Goal: Task Accomplishment & Management: Manage account settings

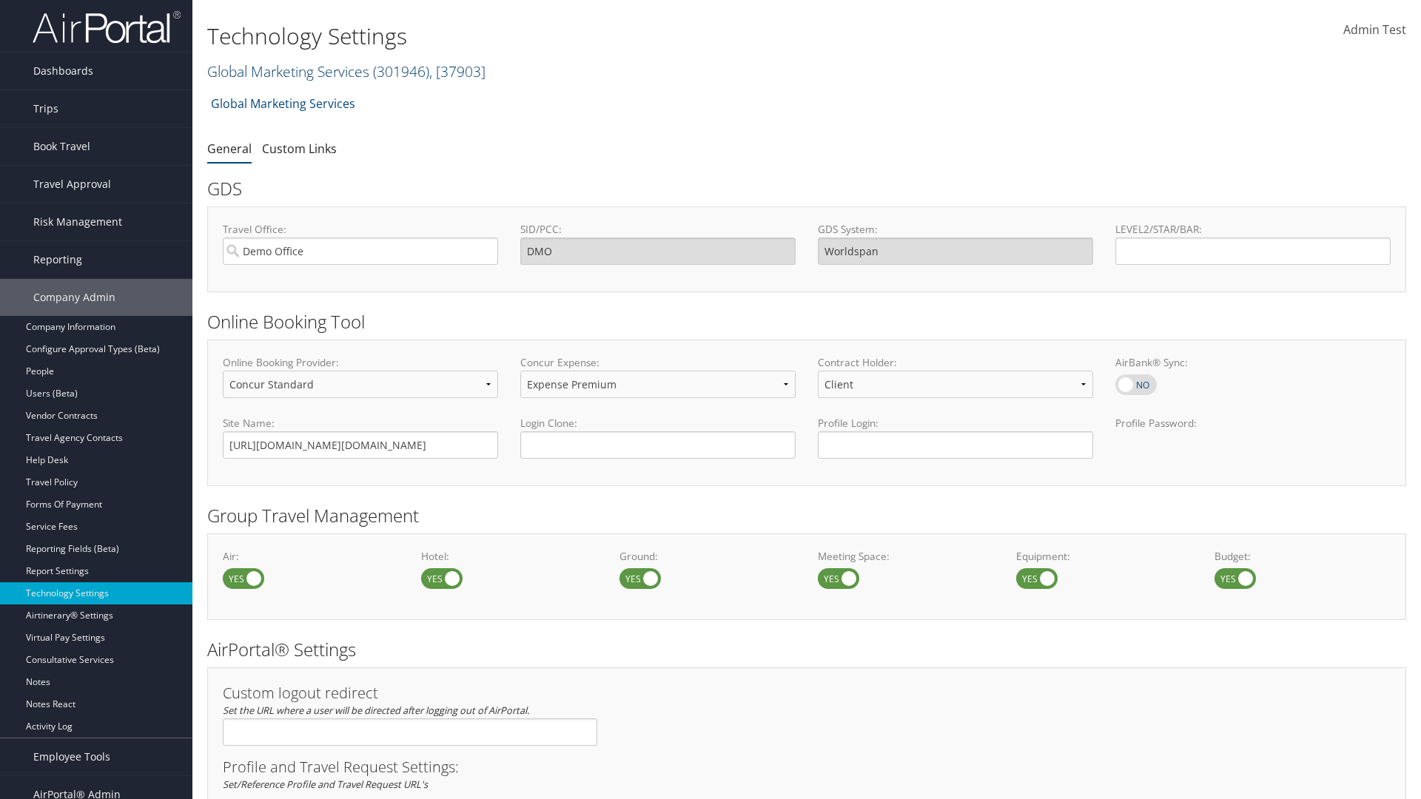
click at [286, 71] on link "Global Marketing Services ( 301946 ) , [ 37903 ]" at bounding box center [346, 71] width 278 height 20
click at [0, 0] on input "search" at bounding box center [0, 0] width 0 height 0
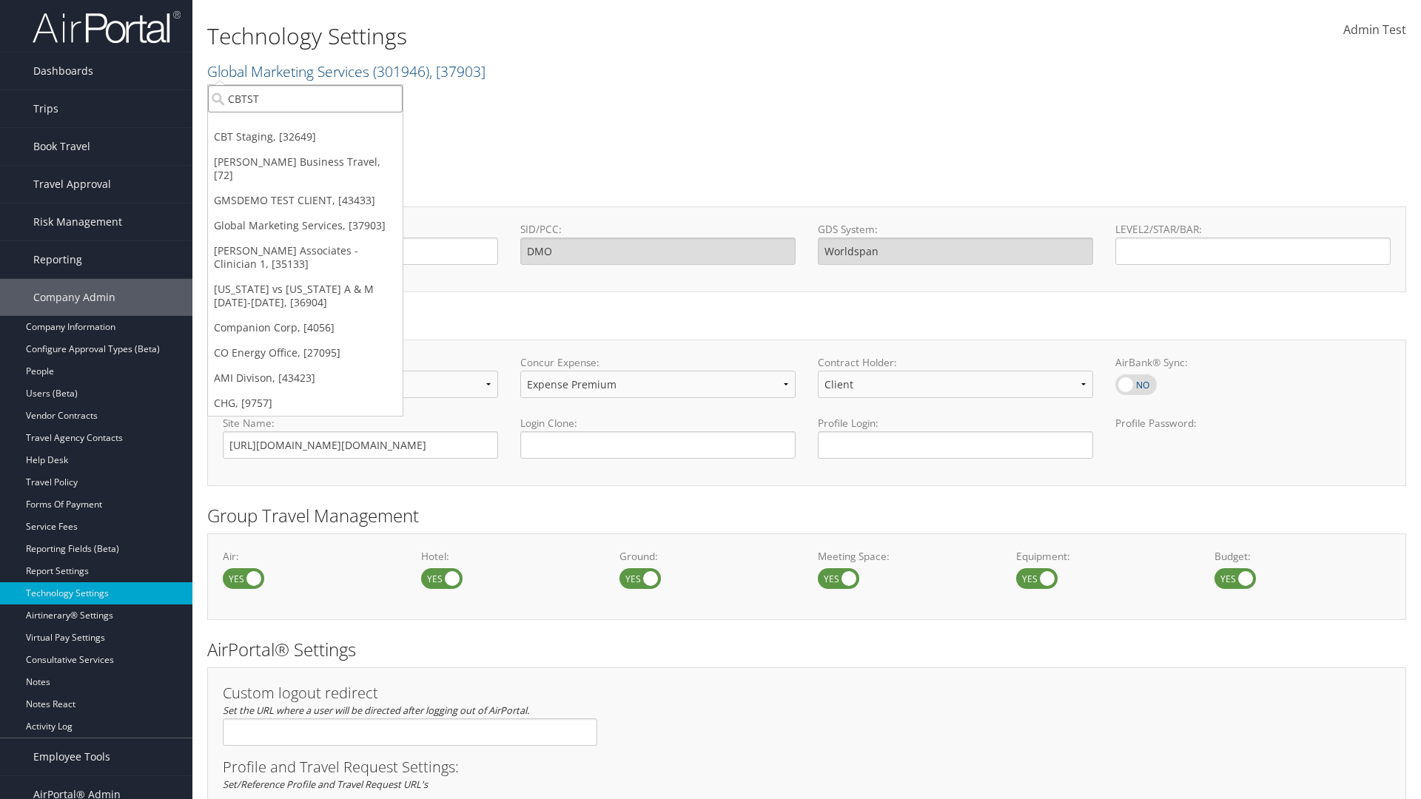
type input "CBTSTG"
click at [305, 126] on div "CBT Staging (CBTSTG), [32649]" at bounding box center [305, 125] width 211 height 13
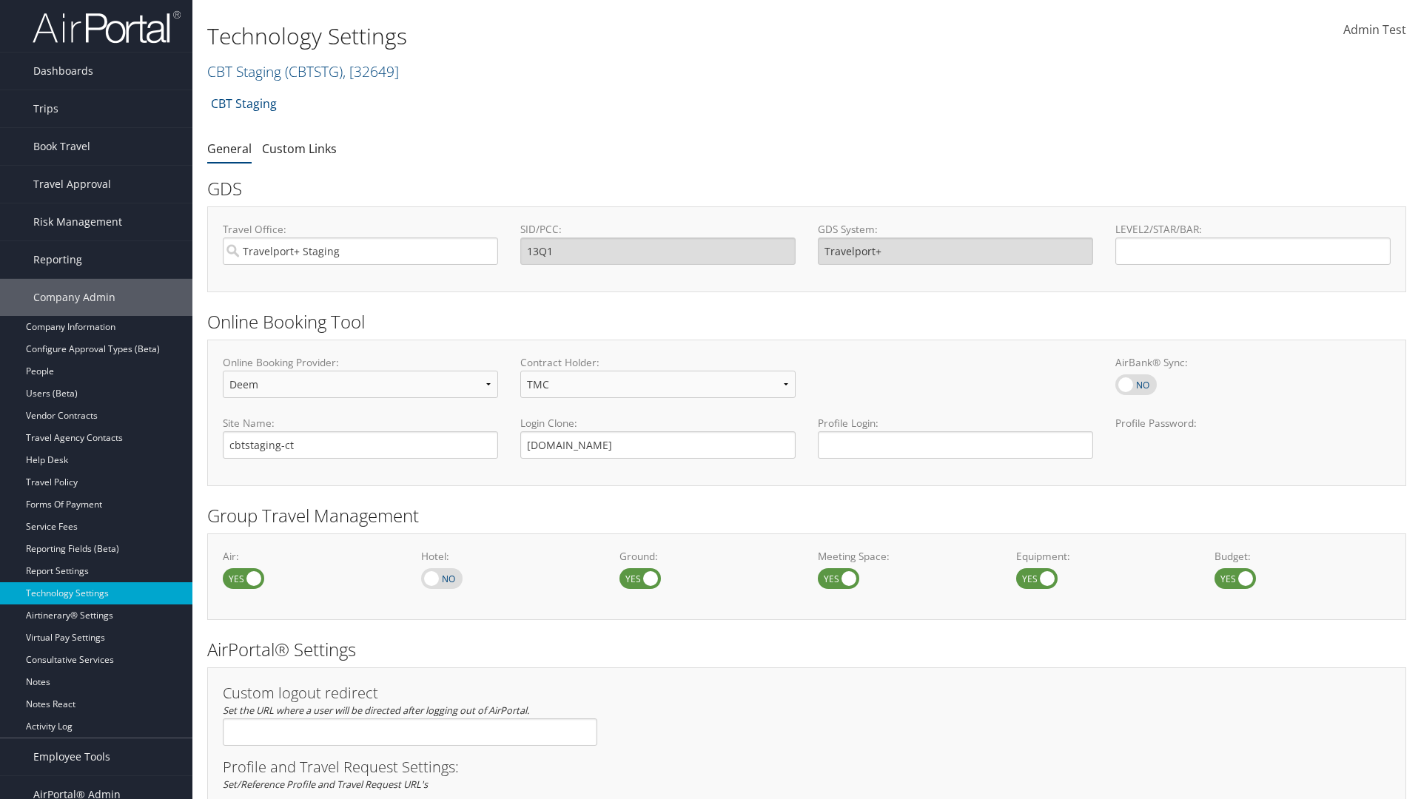
click at [96, 147] on link "Book Travel" at bounding box center [96, 146] width 192 height 37
click at [0, 0] on link "Book/Manage Online Trips" at bounding box center [0, 0] width 0 height 0
select select "4"
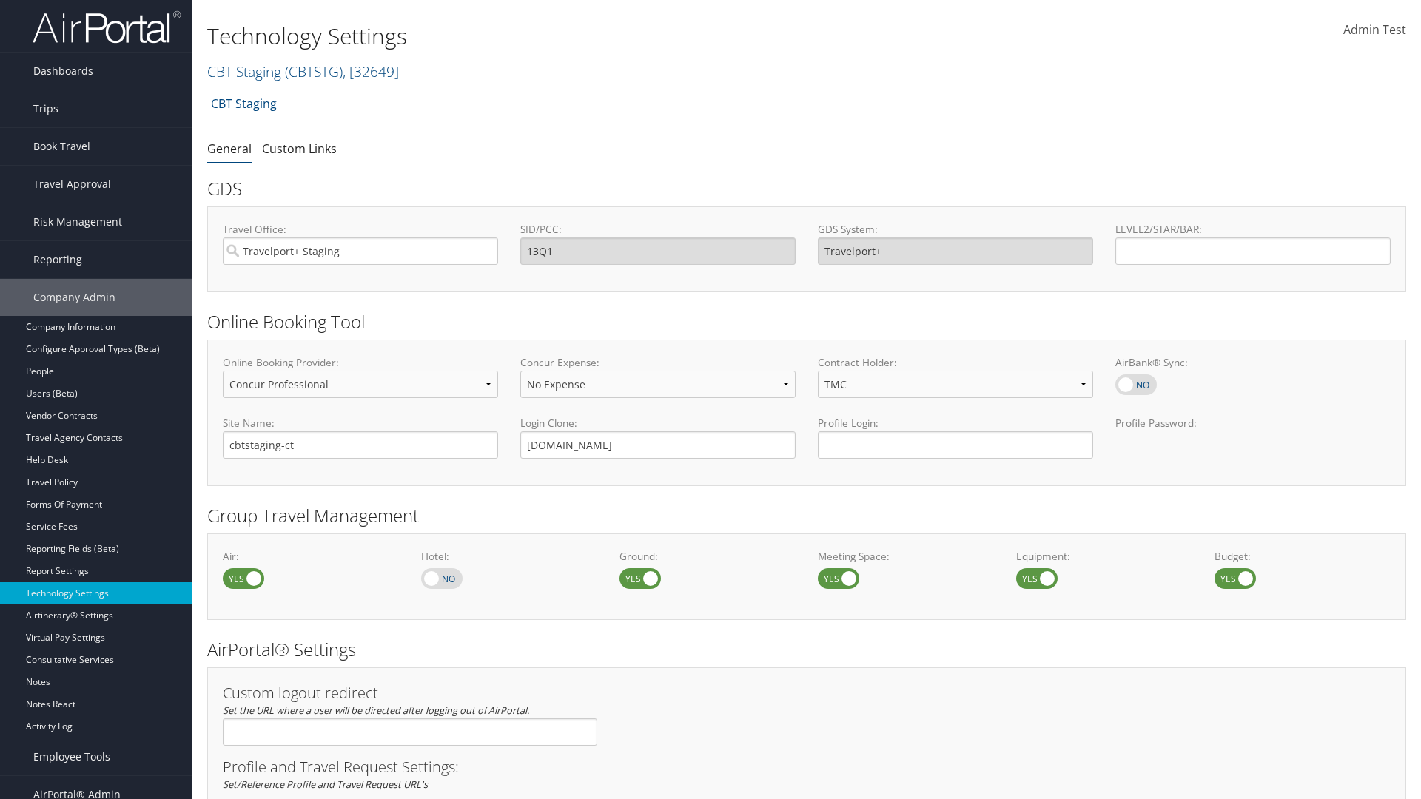
scroll to position [906, 0]
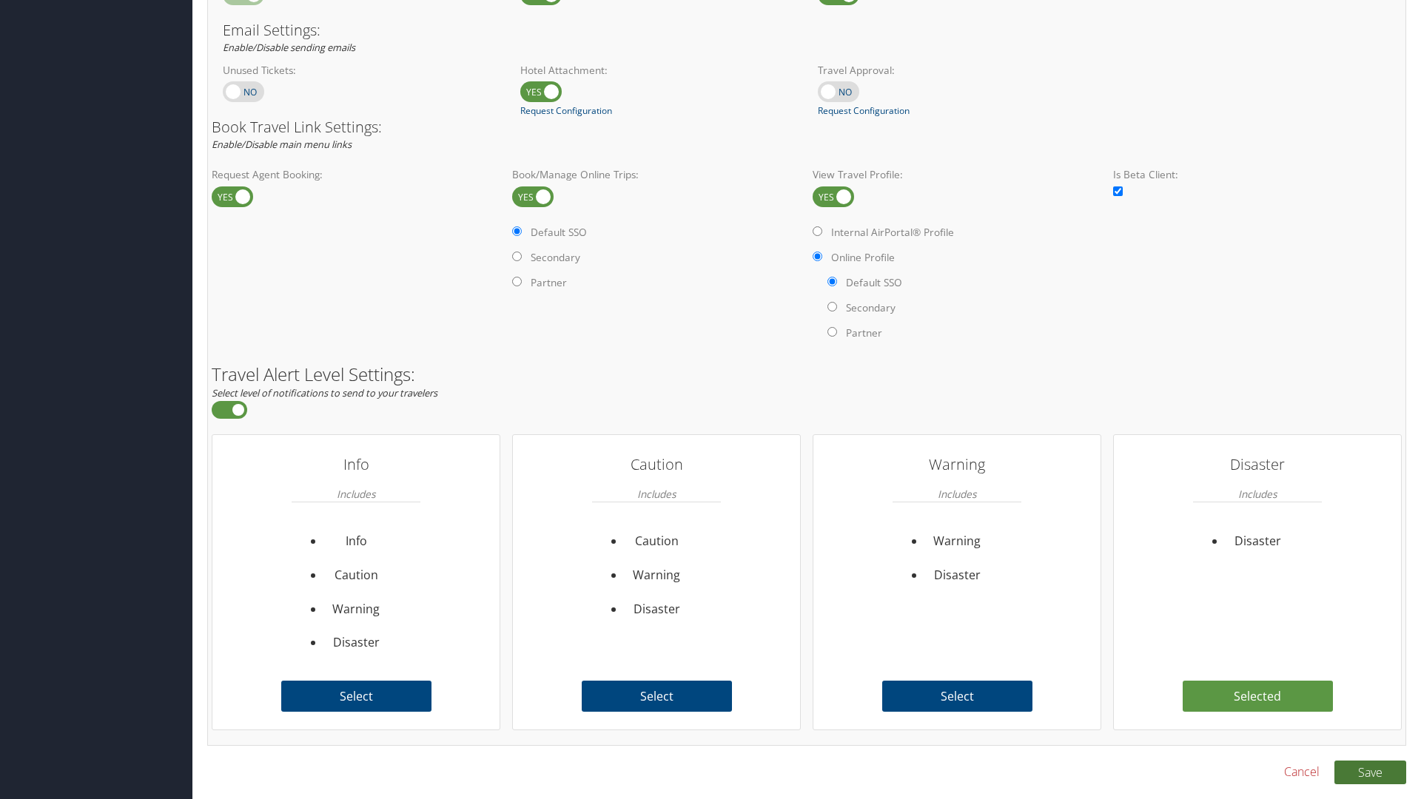
click at [1370, 772] on button "Save" at bounding box center [1370, 773] width 72 height 24
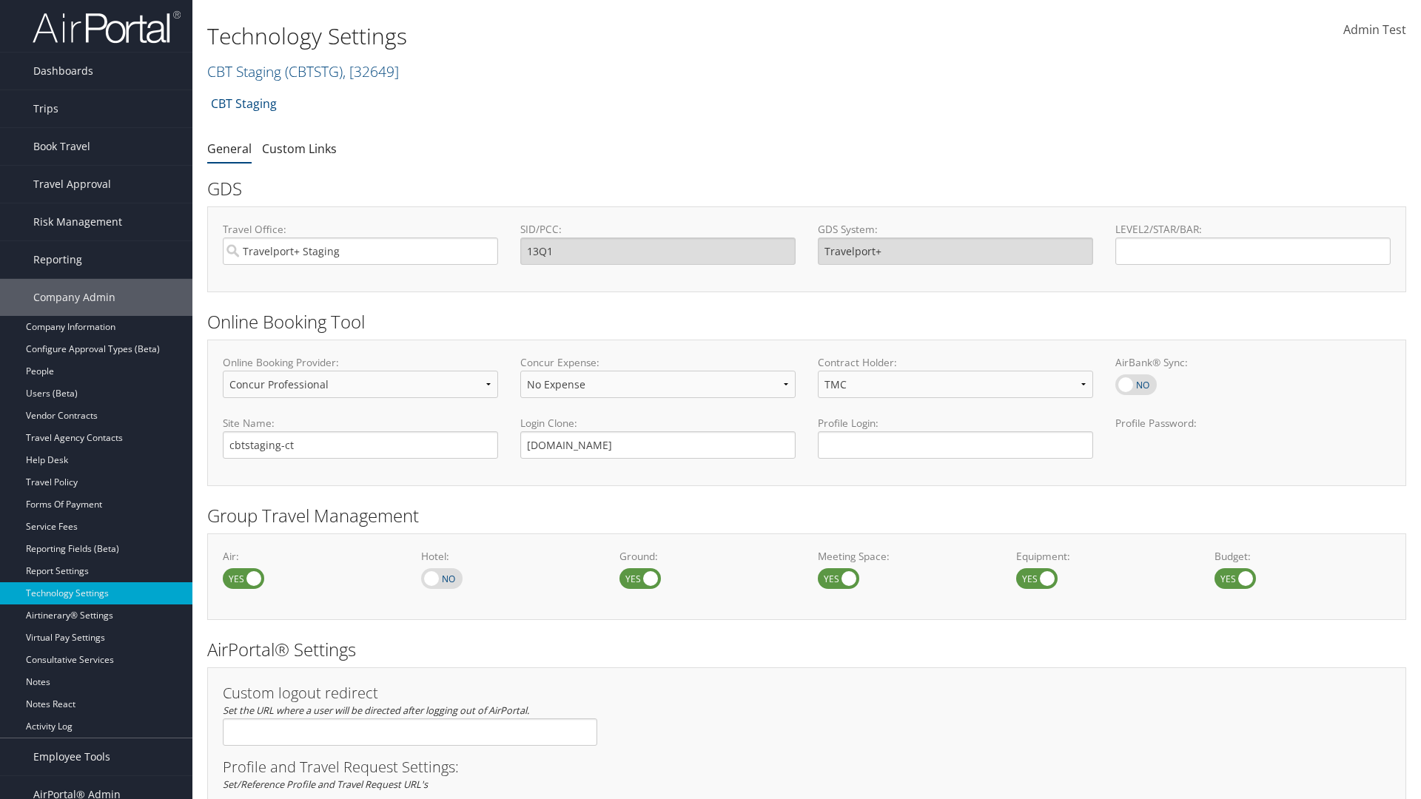
select select "4"
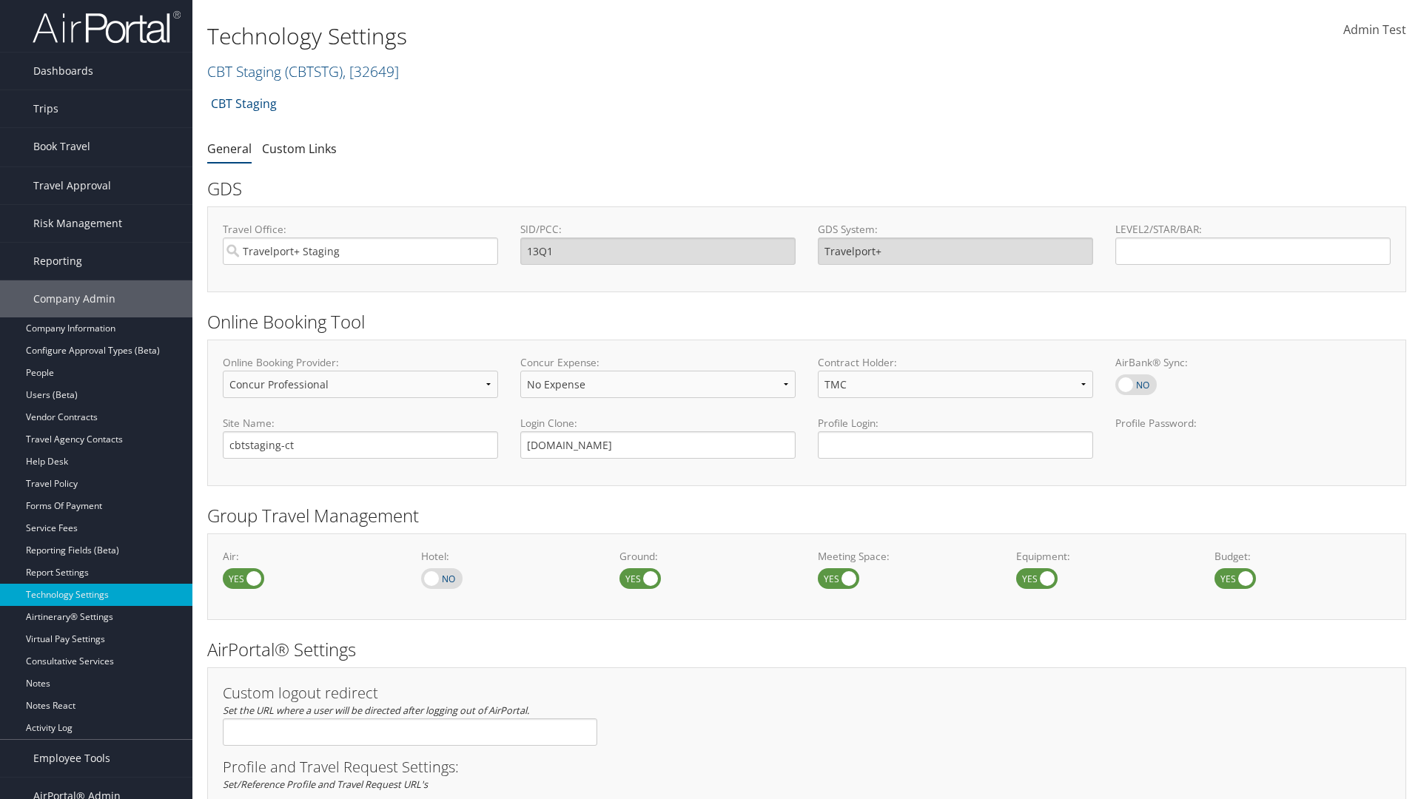
click at [96, 209] on link "Book/Manage Online Trips" at bounding box center [96, 220] width 192 height 22
